Goal: Task Accomplishment & Management: Manage account settings

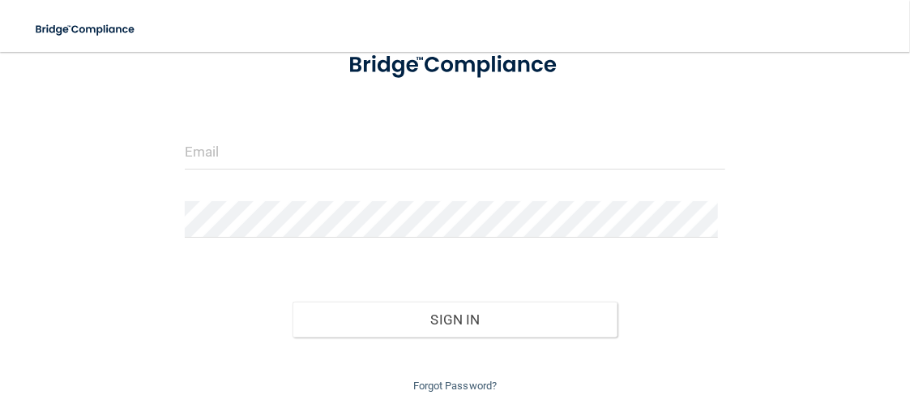
scroll to position [129, 0]
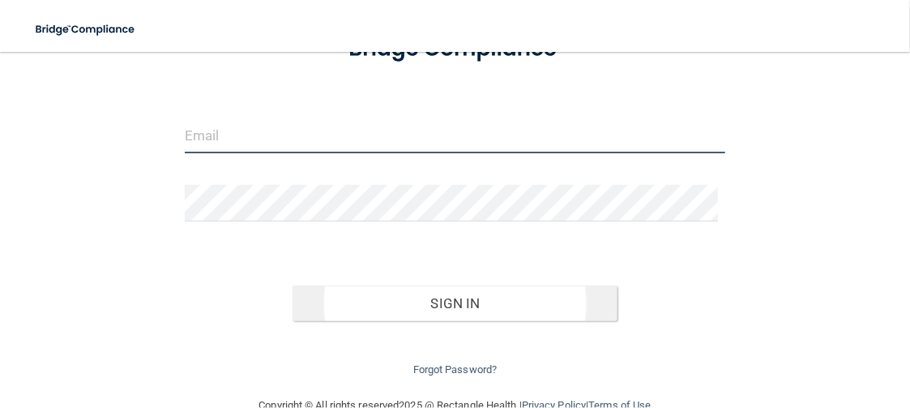
type input "[PERSON_NAME][EMAIL_ADDRESS][DOMAIN_NAME]"
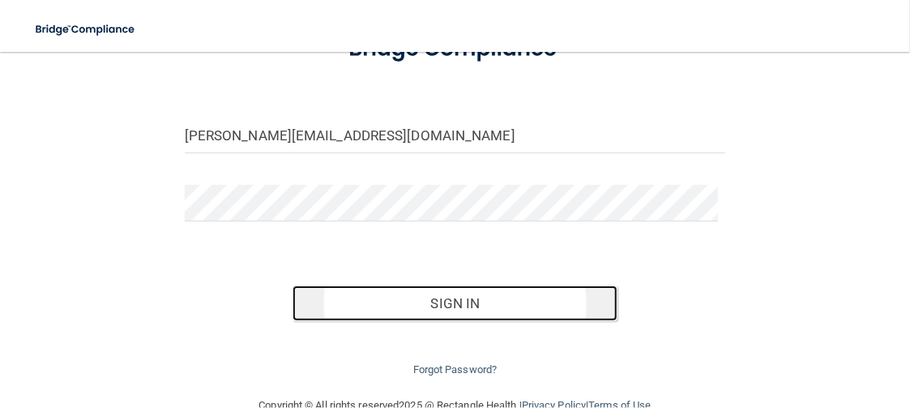
click at [440, 311] on button "Sign In" at bounding box center [455, 303] width 325 height 36
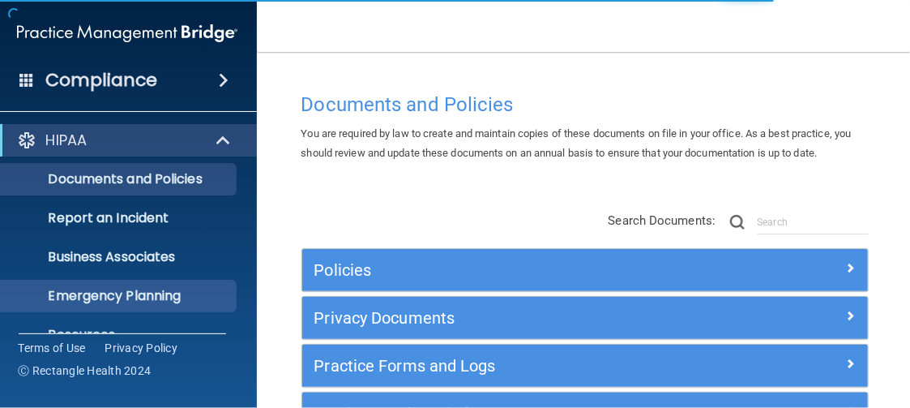
scroll to position [263, 0]
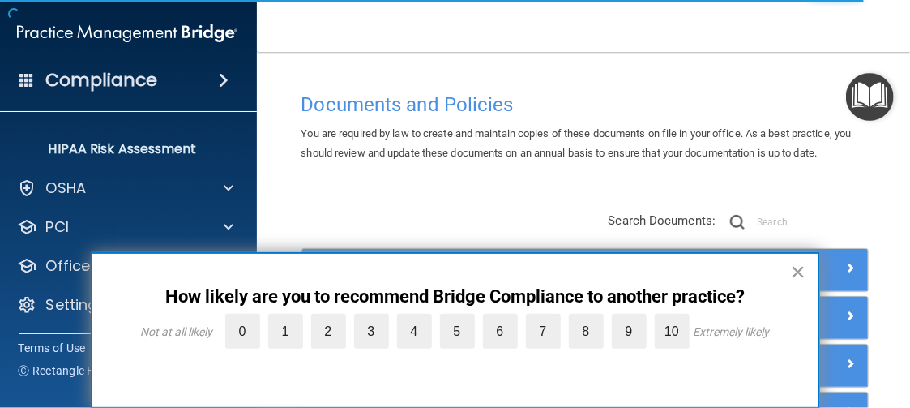
click at [793, 268] on button "×" at bounding box center [798, 272] width 15 height 26
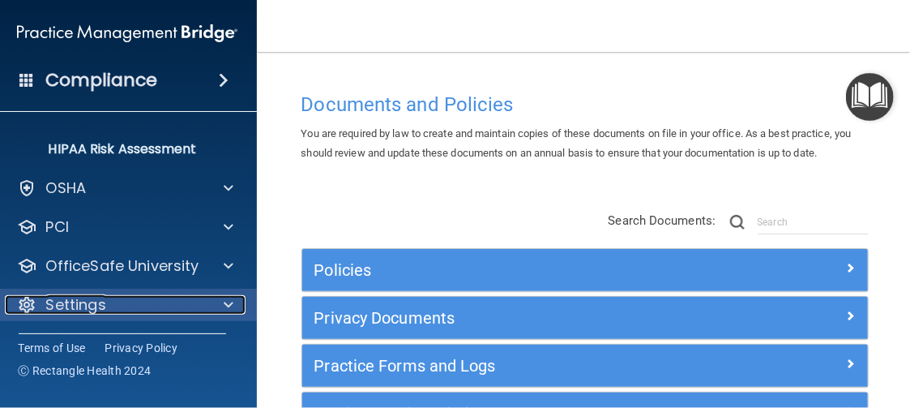
click at [118, 299] on div "Settings" at bounding box center [105, 304] width 201 height 19
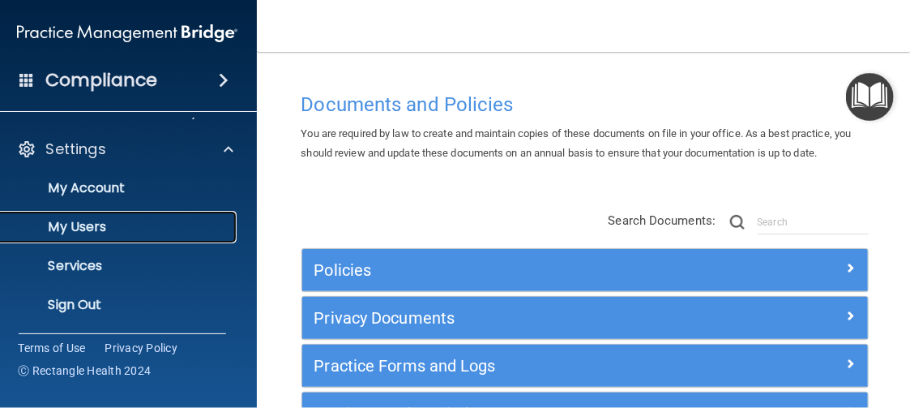
click at [79, 223] on p "My Users" at bounding box center [118, 227] width 221 height 16
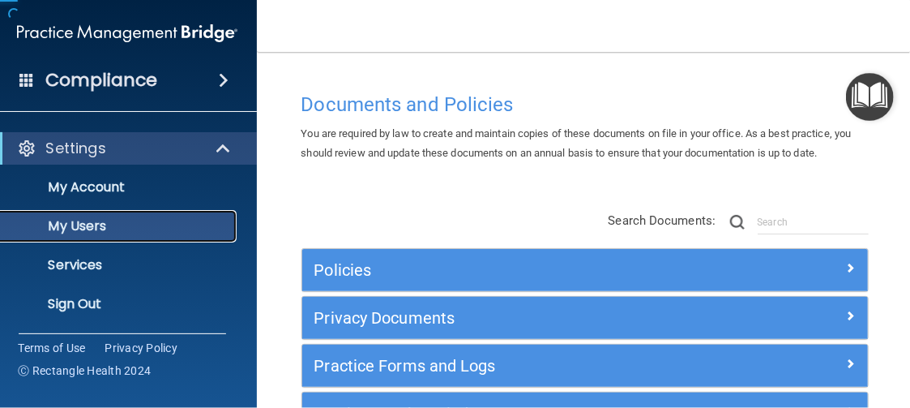
scroll to position [147, 0]
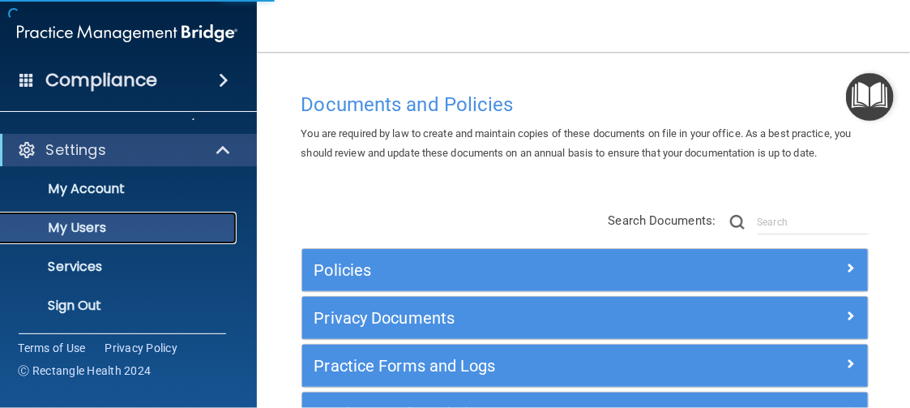
select select "20"
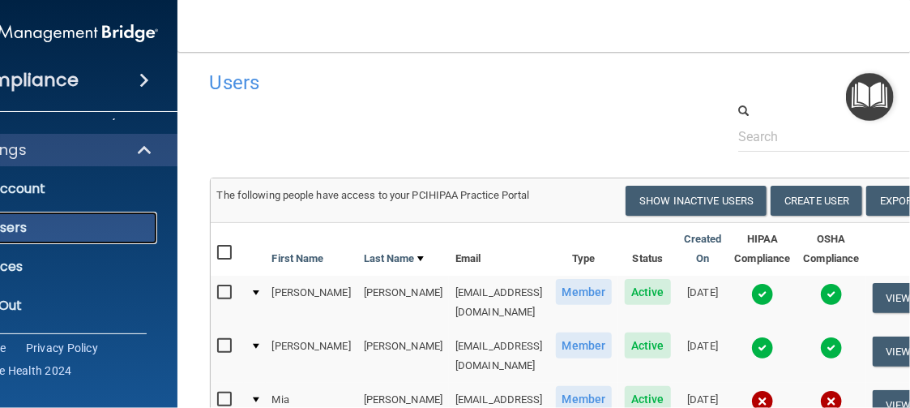
scroll to position [0, 0]
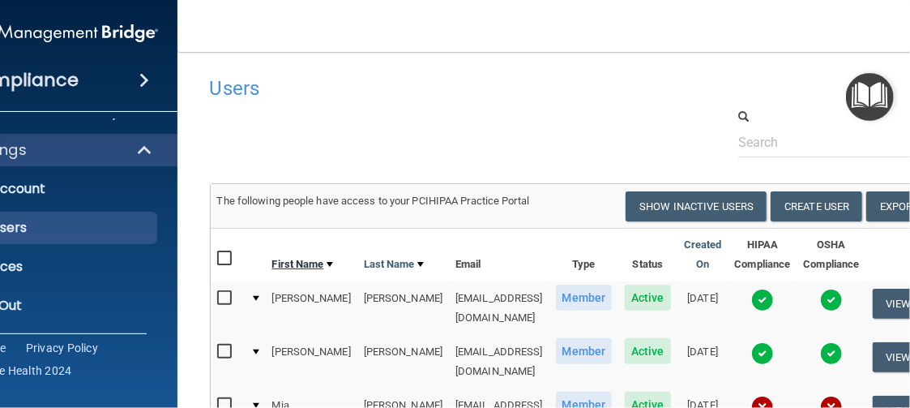
click at [272, 254] on link "First Name" at bounding box center [302, 263] width 61 height 19
select select "20"
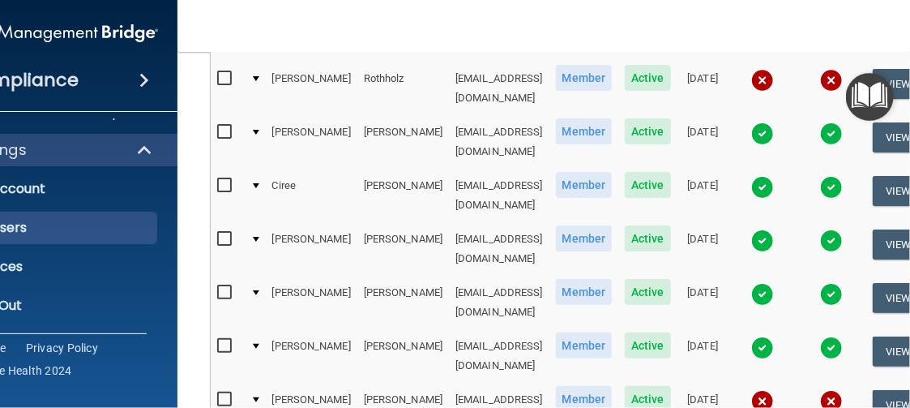
scroll to position [655, 0]
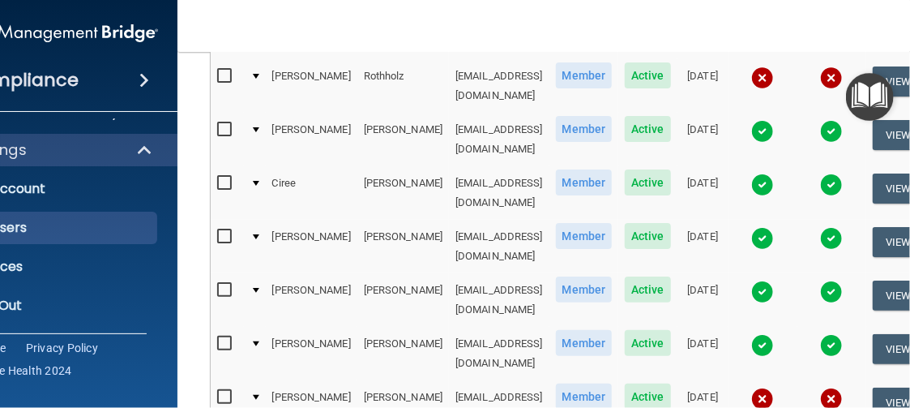
click at [217, 391] on input "checkbox" at bounding box center [226, 397] width 19 height 13
checkbox input "true"
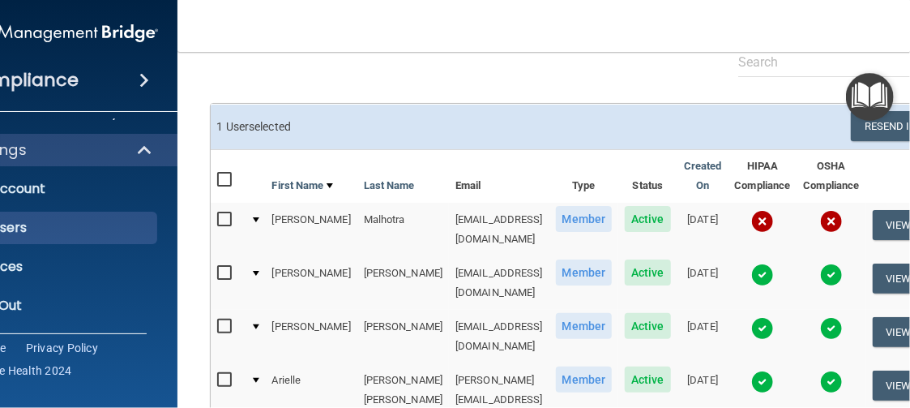
scroll to position [14, 0]
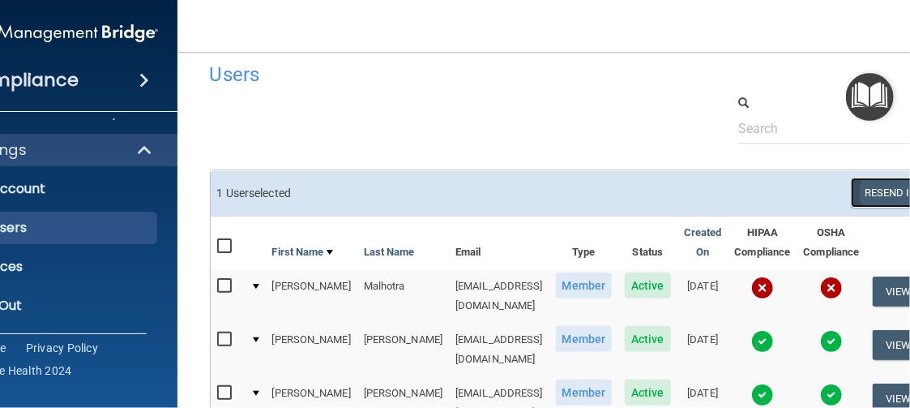
click at [884, 189] on button "Resend Invite" at bounding box center [901, 192] width 101 height 30
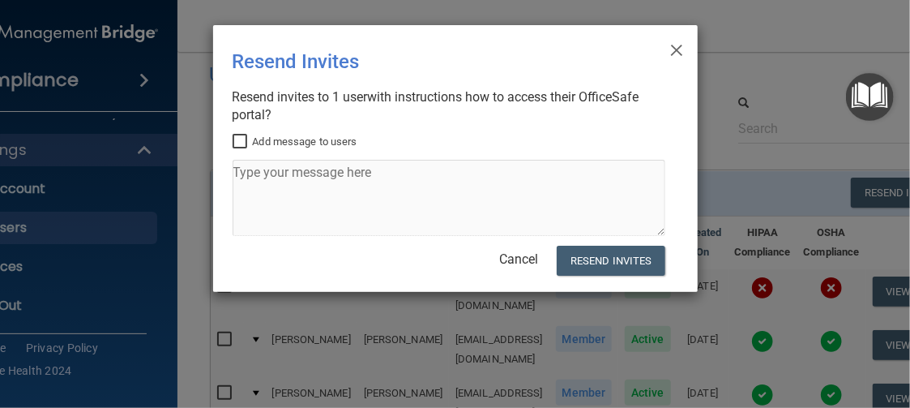
click at [237, 143] on input "Add message to users" at bounding box center [242, 141] width 19 height 13
checkbox input "true"
click at [269, 184] on textarea at bounding box center [449, 198] width 433 height 76
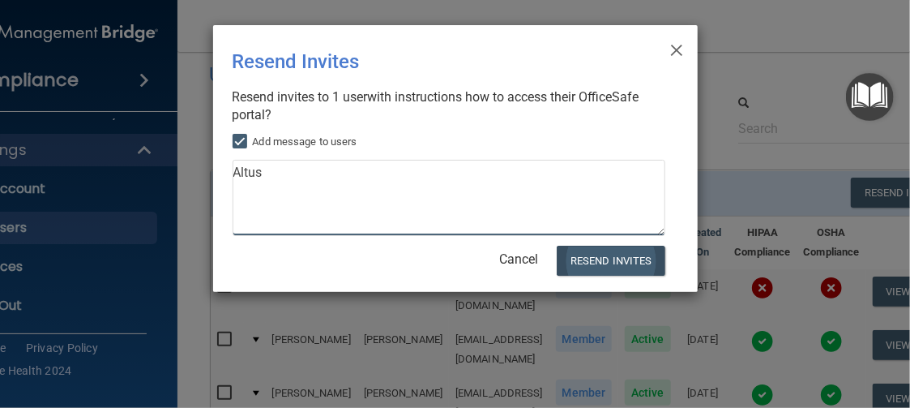
type textarea "Altus"
click at [616, 261] on button "Resend Invites" at bounding box center [611, 261] width 108 height 30
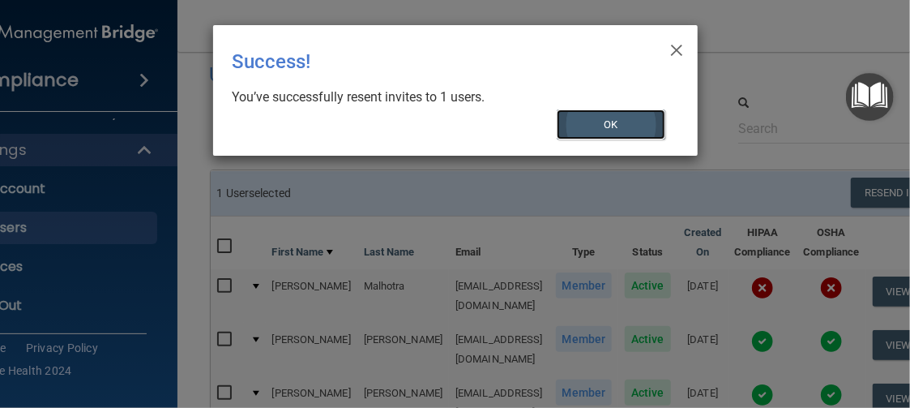
click at [620, 136] on button "OK" at bounding box center [611, 124] width 109 height 30
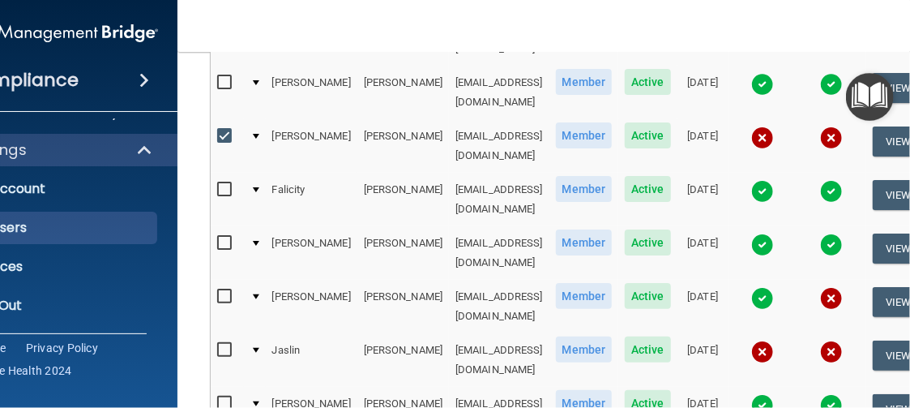
scroll to position [917, 0]
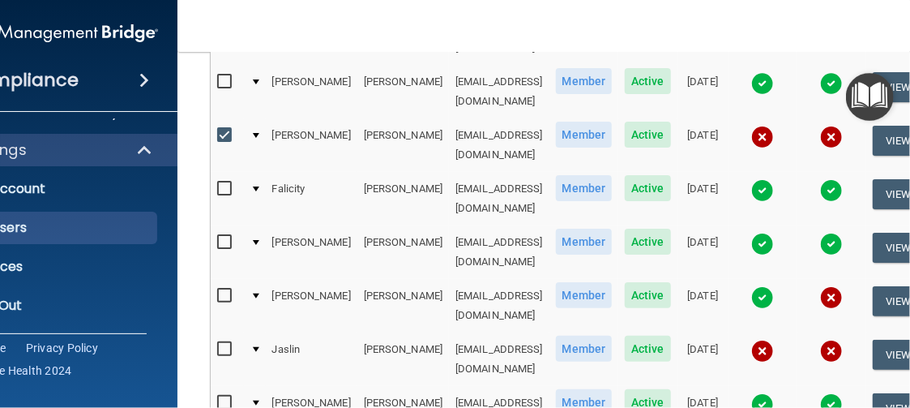
select select "20"
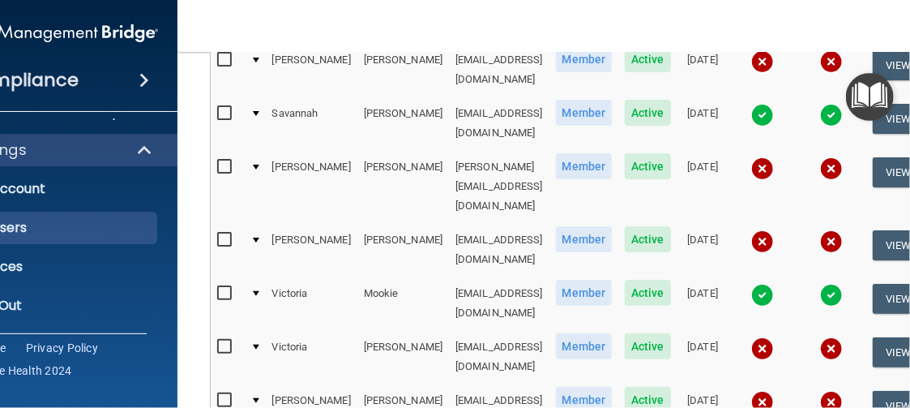
scroll to position [917, 0]
